Goal: Information Seeking & Learning: Learn about a topic

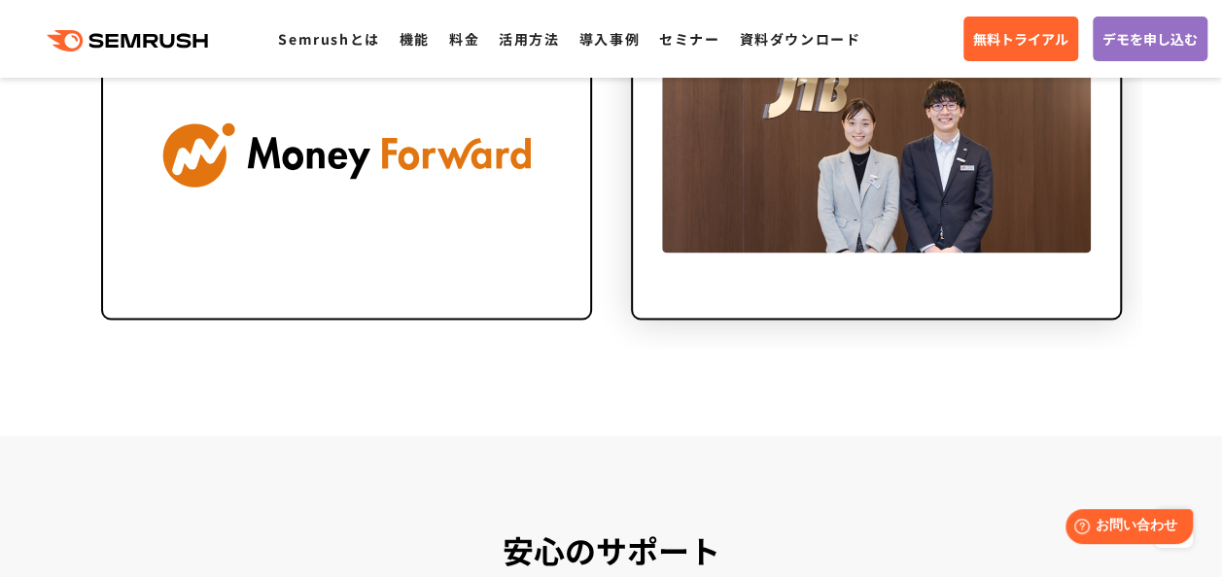
scroll to position [4860, 0]
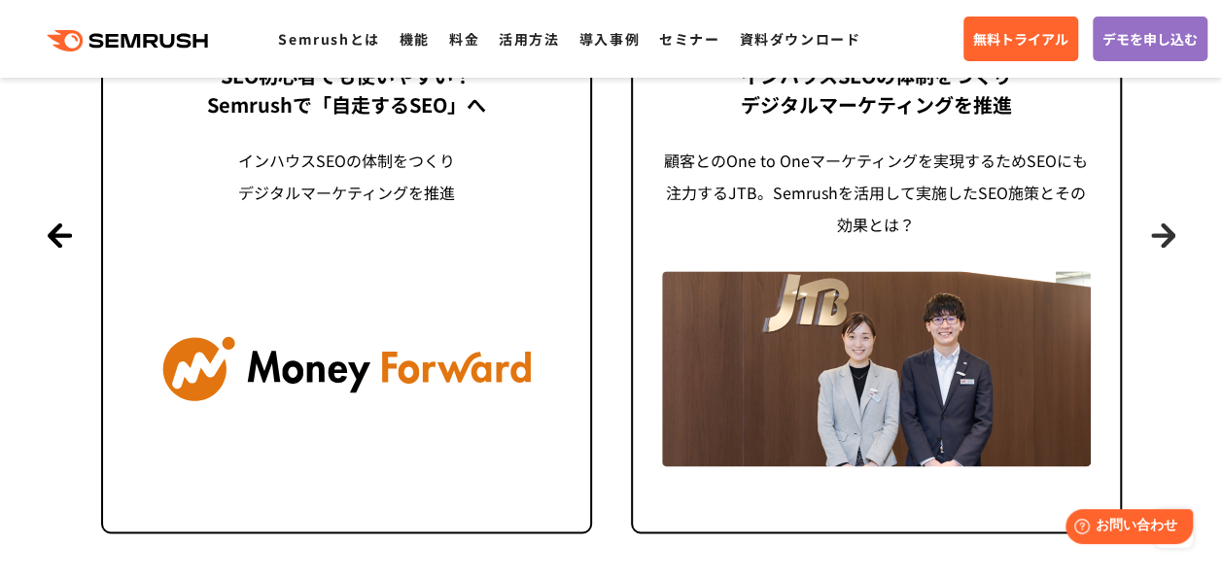
click at [1151, 229] on button "Next" at bounding box center [1163, 235] width 24 height 24
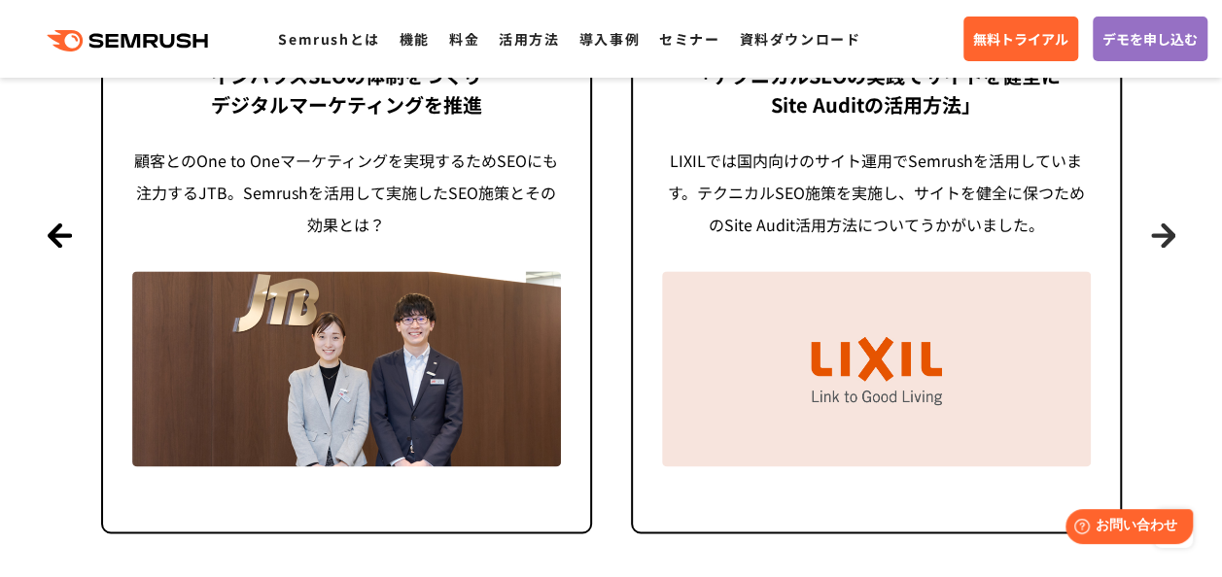
click at [1151, 229] on button "Next" at bounding box center [1163, 235] width 24 height 24
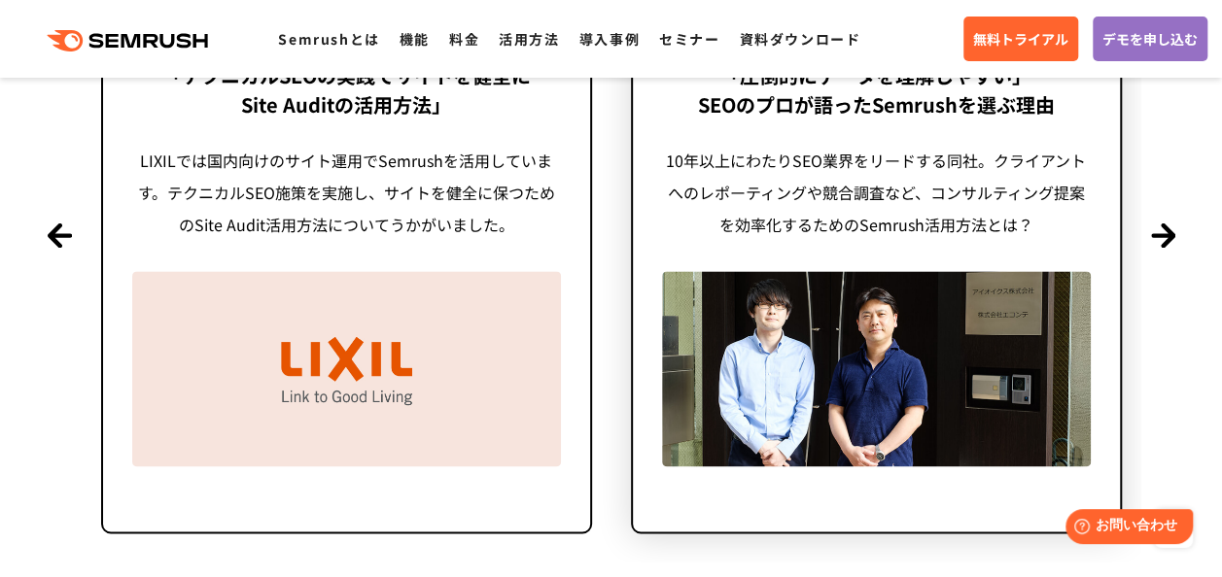
click at [1028, 367] on img at bounding box center [876, 368] width 429 height 194
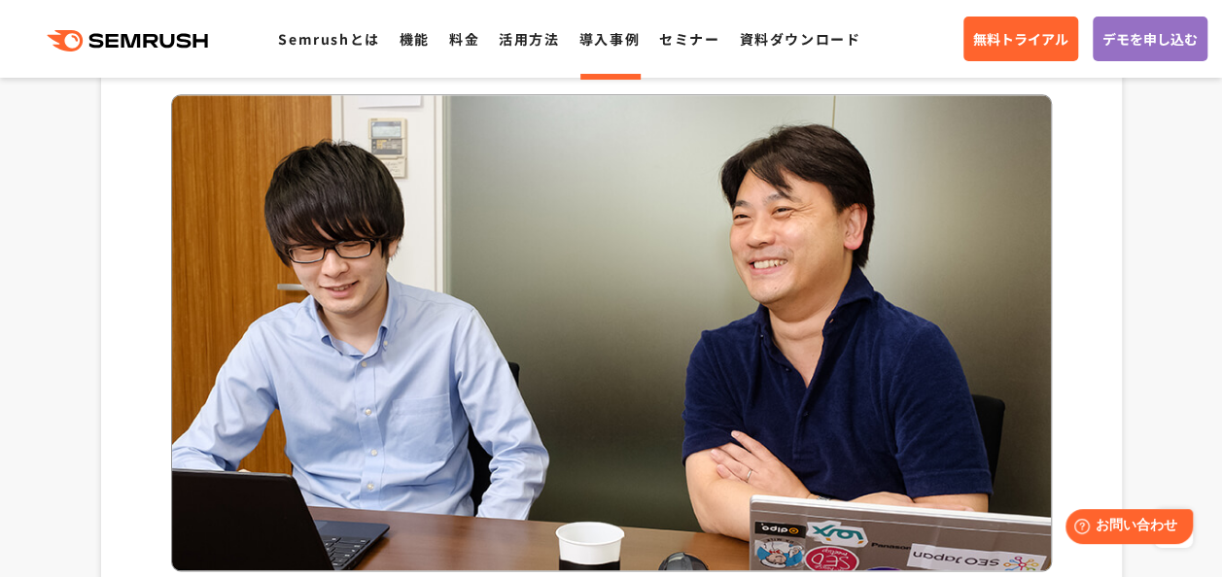
scroll to position [8263, 0]
